Goal: Navigation & Orientation: Find specific page/section

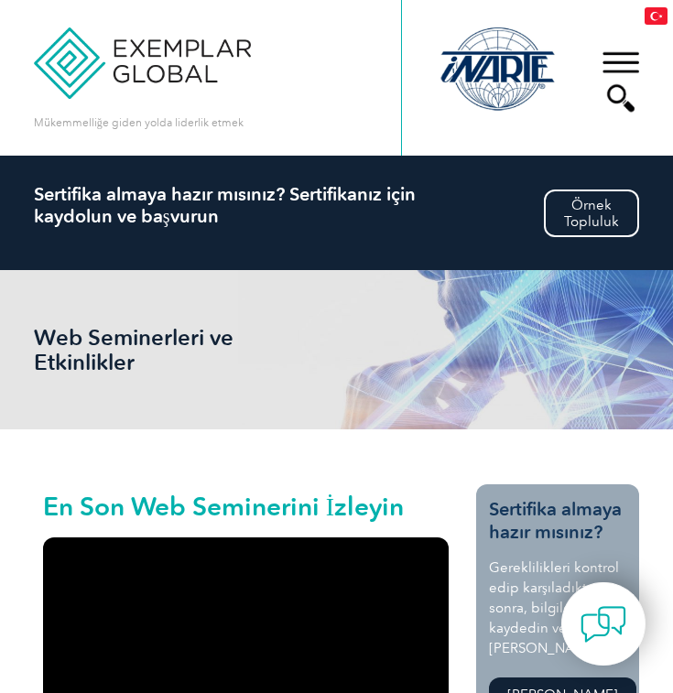
click at [617, 71] on div "▼" at bounding box center [620, 82] width 49 height 92
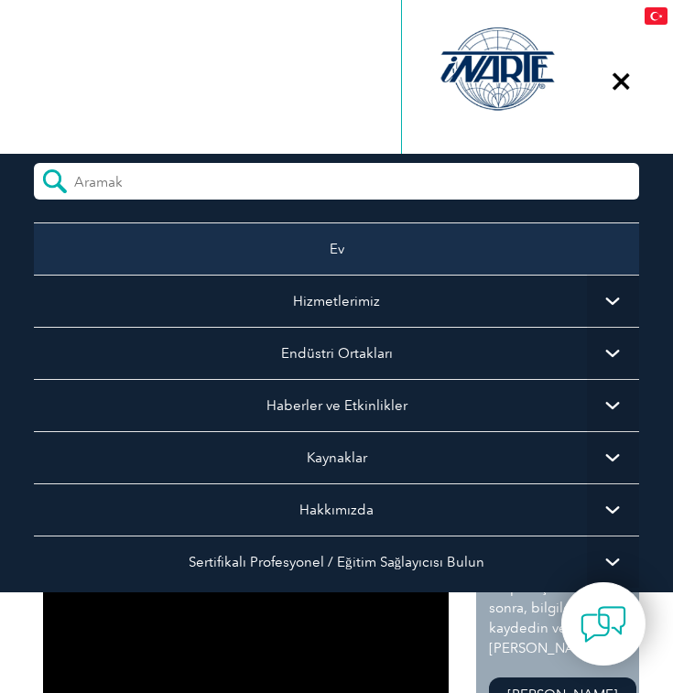
click at [342, 273] on link "Ev" at bounding box center [337, 249] width 606 height 52
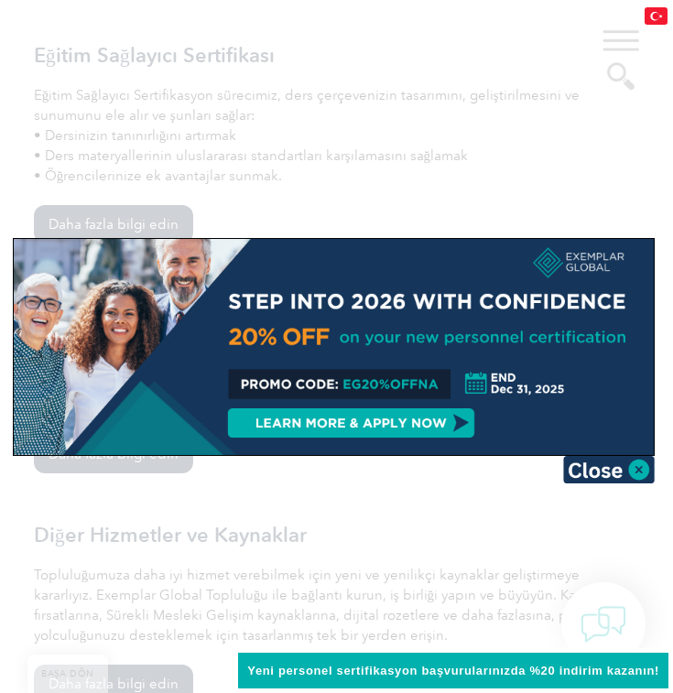
scroll to position [1777, 0]
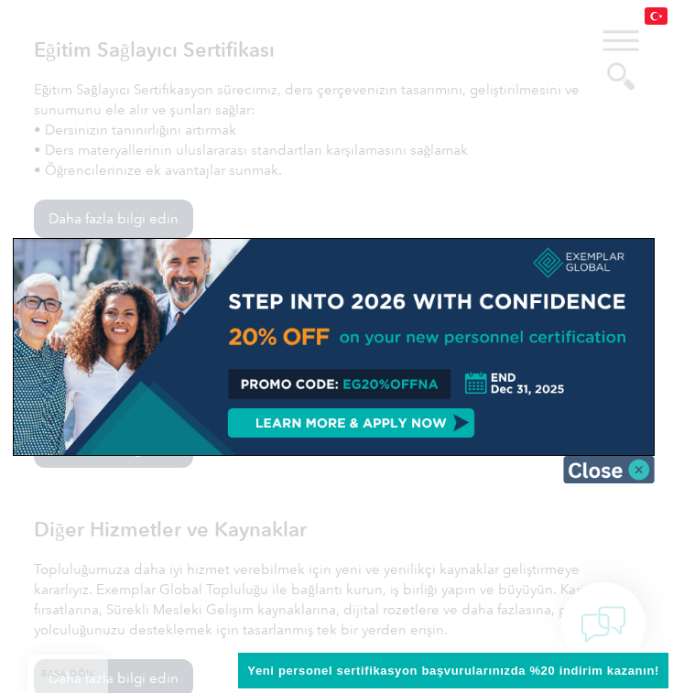
click at [635, 460] on img at bounding box center [609, 469] width 92 height 27
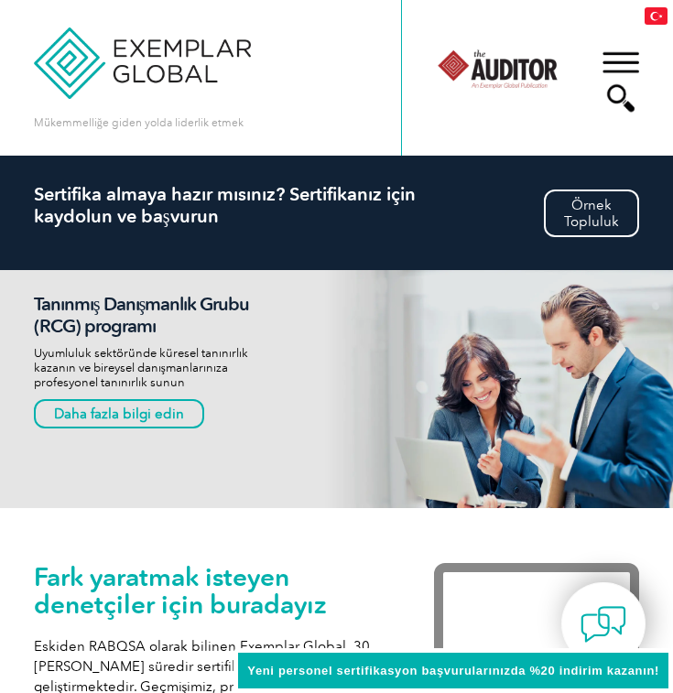
scroll to position [0, 0]
click at [612, 68] on div "▼" at bounding box center [620, 82] width 49 height 92
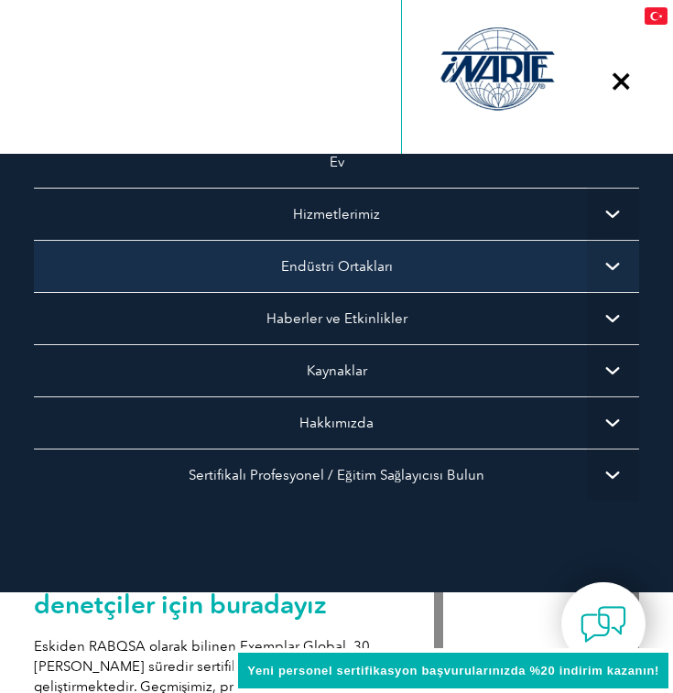
scroll to position [86, 0]
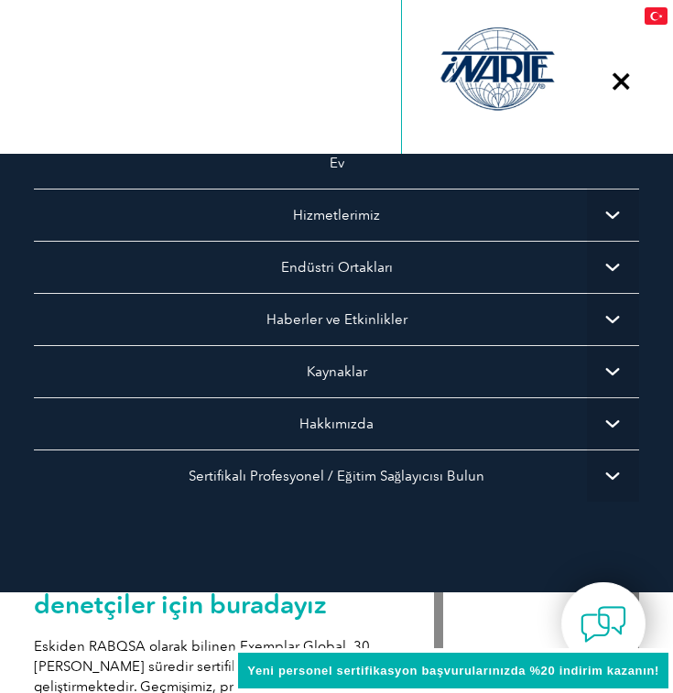
click at [588, 205] on span "▼" at bounding box center [613, 215] width 52 height 52
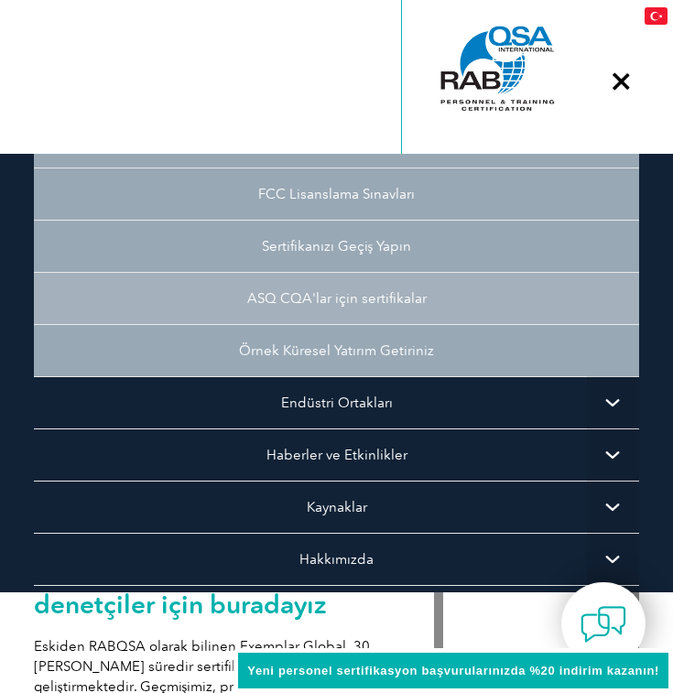
scroll to position [368, 0]
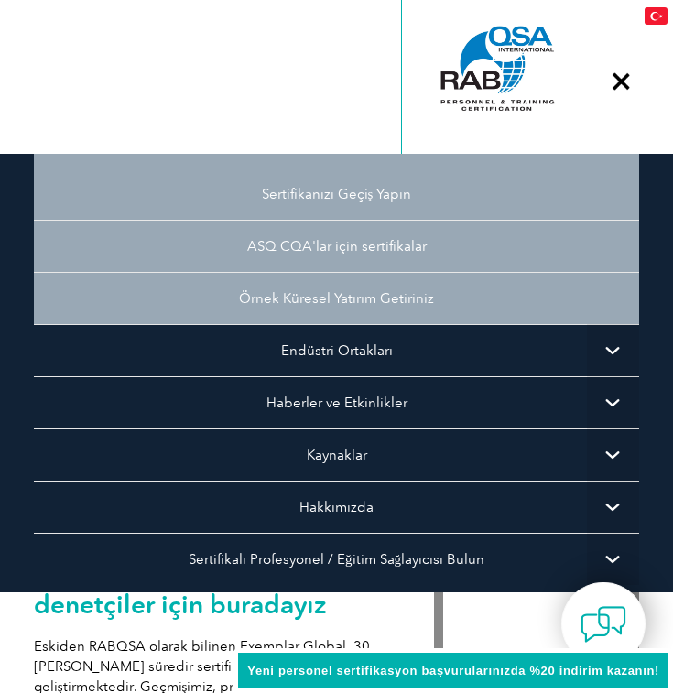
click at [614, 406] on span "▼" at bounding box center [613, 402] width 52 height 52
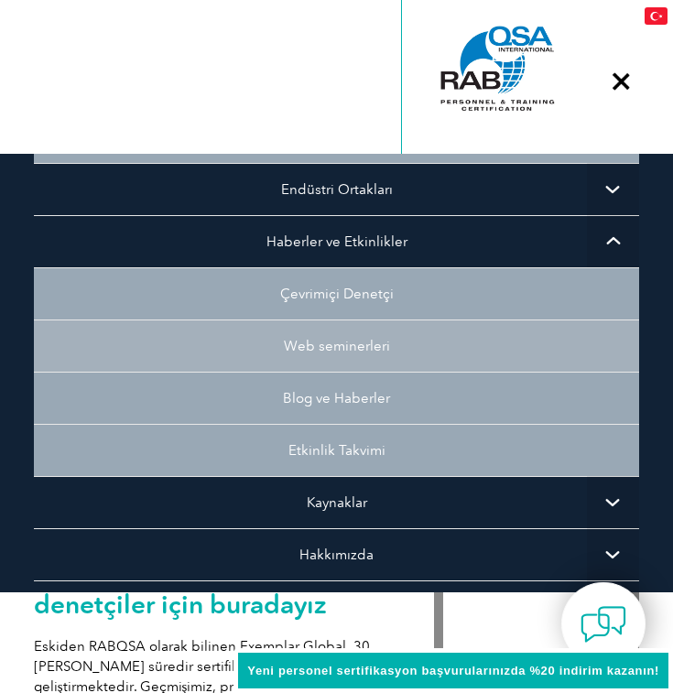
scroll to position [526, 0]
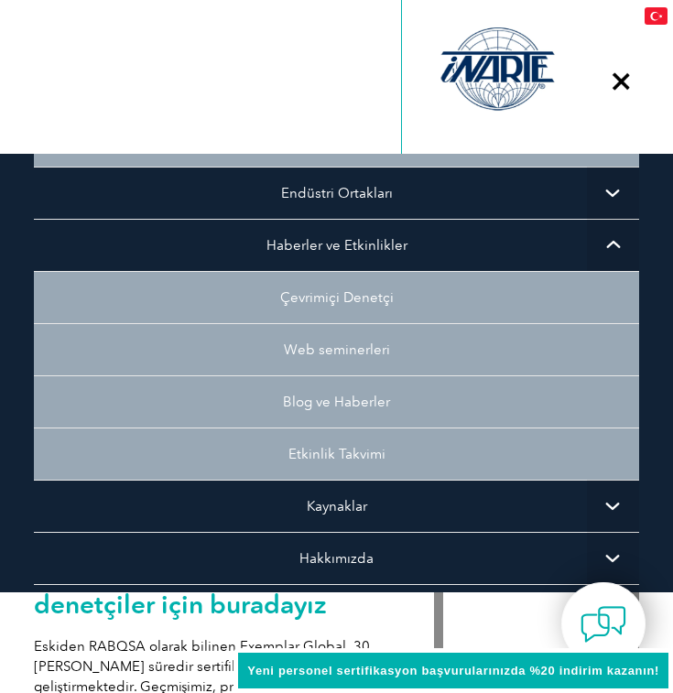
click at [616, 248] on span "▼" at bounding box center [613, 245] width 52 height 52
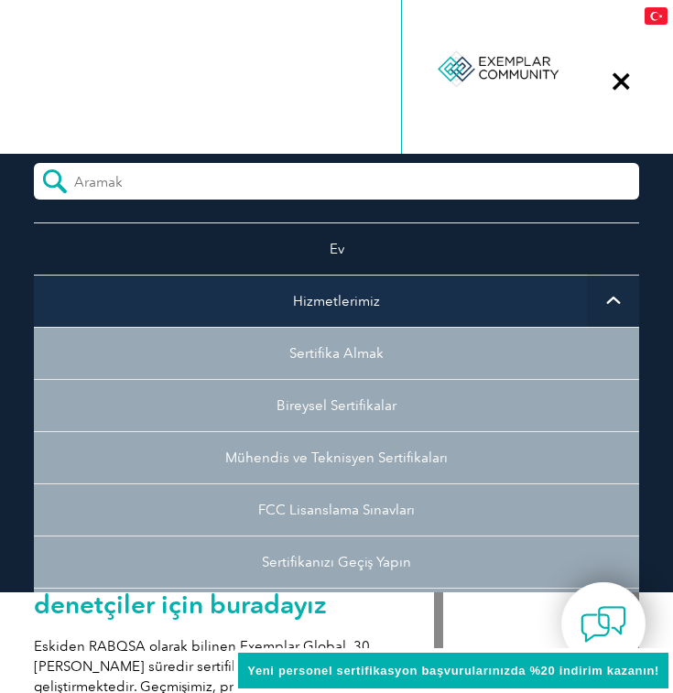
scroll to position [0, 0]
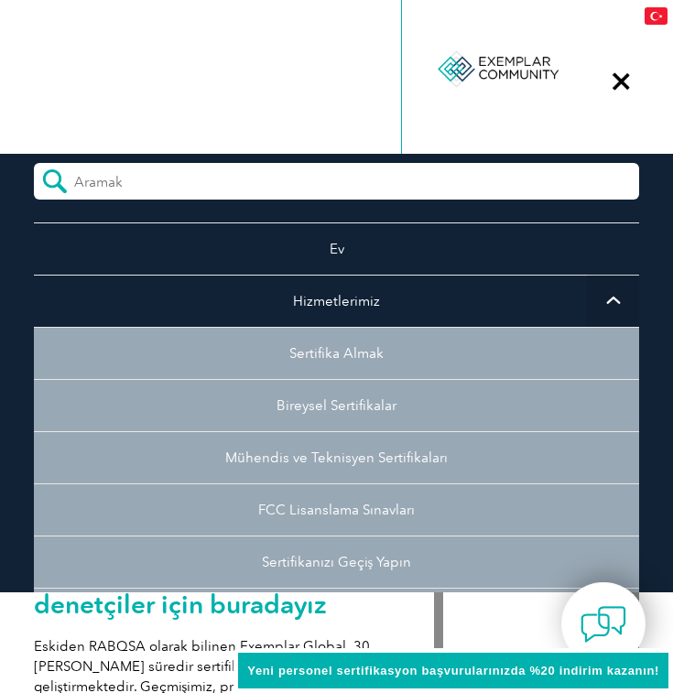
click at [611, 292] on span "▼" at bounding box center [613, 301] width 52 height 52
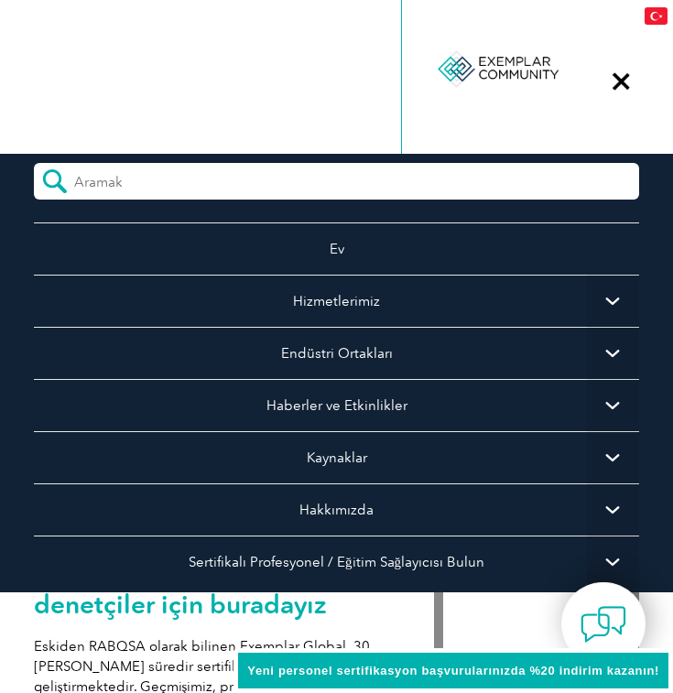
click at [516, 73] on div at bounding box center [498, 68] width 124 height 101
click at [623, 93] on div "▼" at bounding box center [620, 82] width 49 height 92
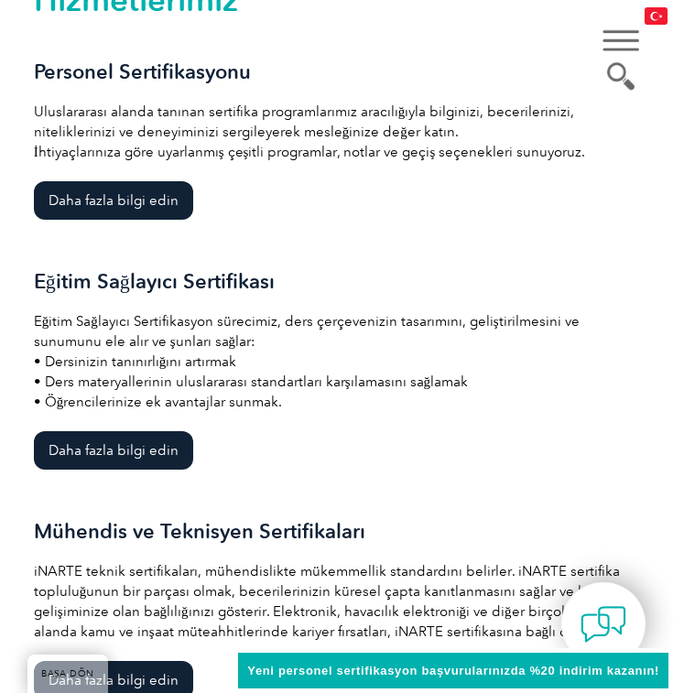
scroll to position [1547, 0]
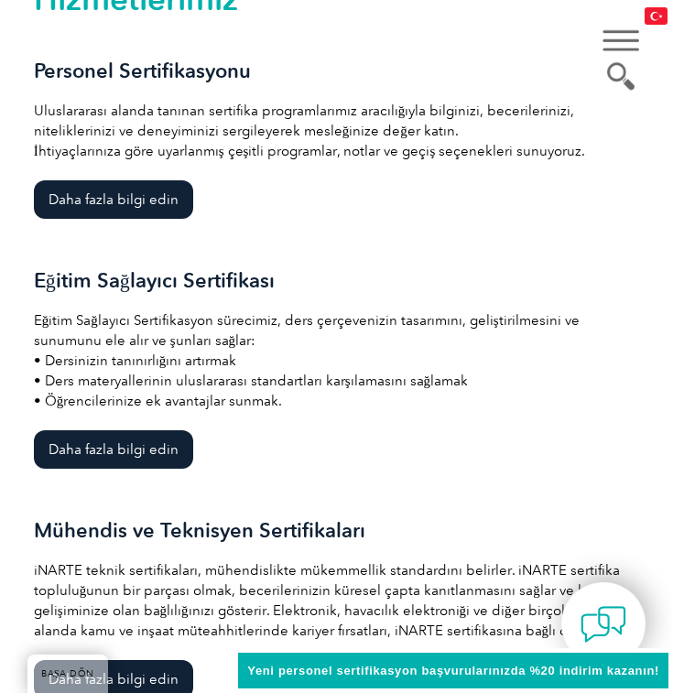
click at [281, 406] on p "Eğitim Sağlayıcı Sertifikasyon sürecimiz, ders çerçevenizin tasarımını, gelişti…" at bounding box center [337, 360] width 606 height 101
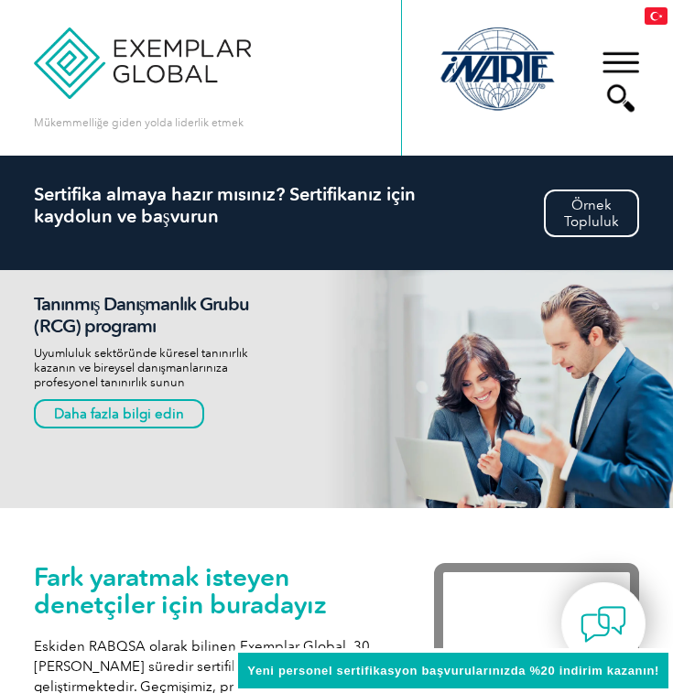
scroll to position [0, 0]
